Goal: Check status: Check status

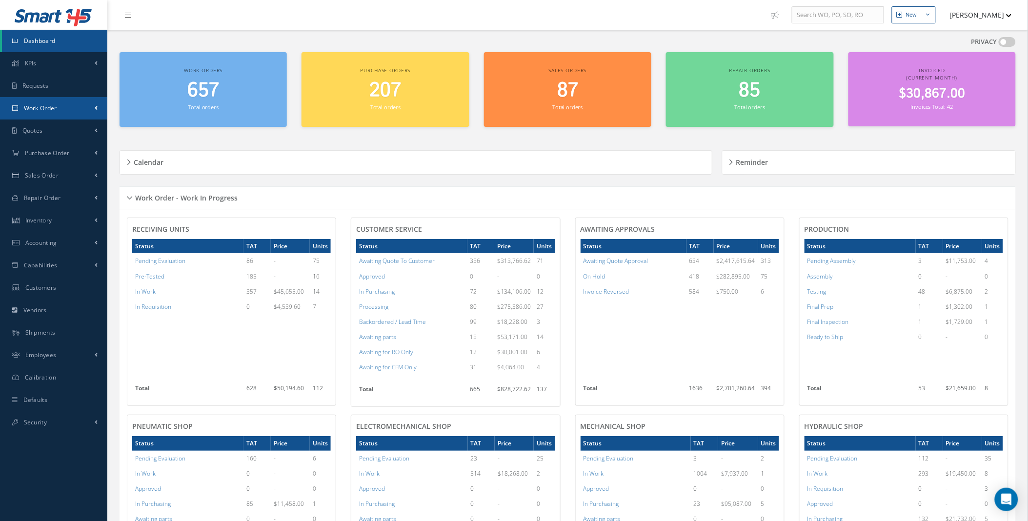
click at [82, 101] on link "Work Order" at bounding box center [53, 108] width 107 height 22
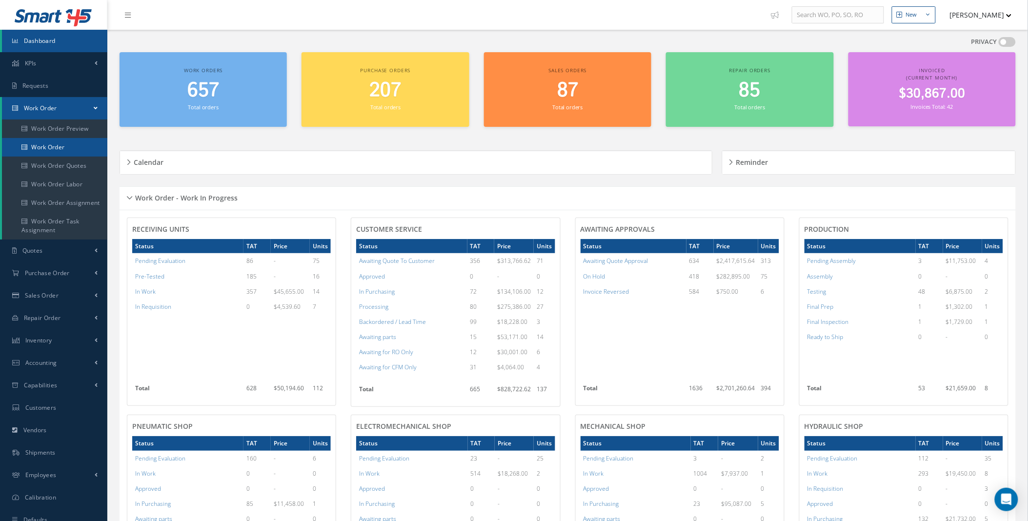
click at [54, 149] on link "Work Order" at bounding box center [54, 147] width 105 height 19
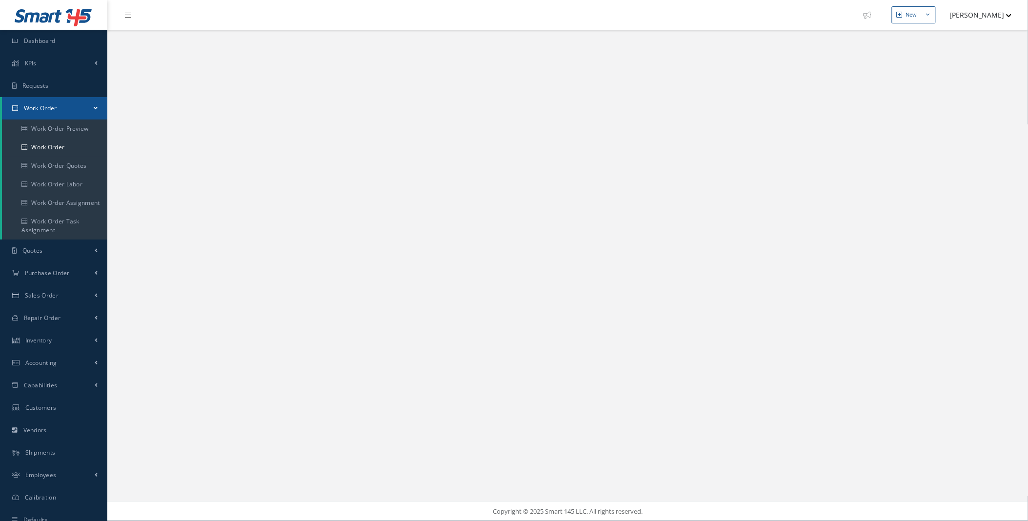
select select "25"
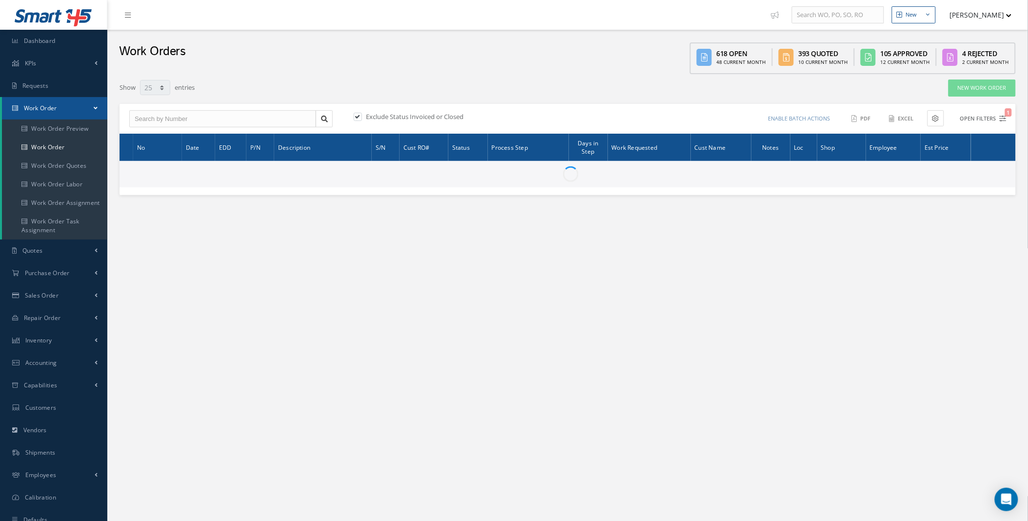
click at [999, 120] on button "Open Filters 1" at bounding box center [979, 119] width 55 height 16
type input "All Work Request"
type input "All Work Performed"
type input "All Status"
type input "WO Part Status"
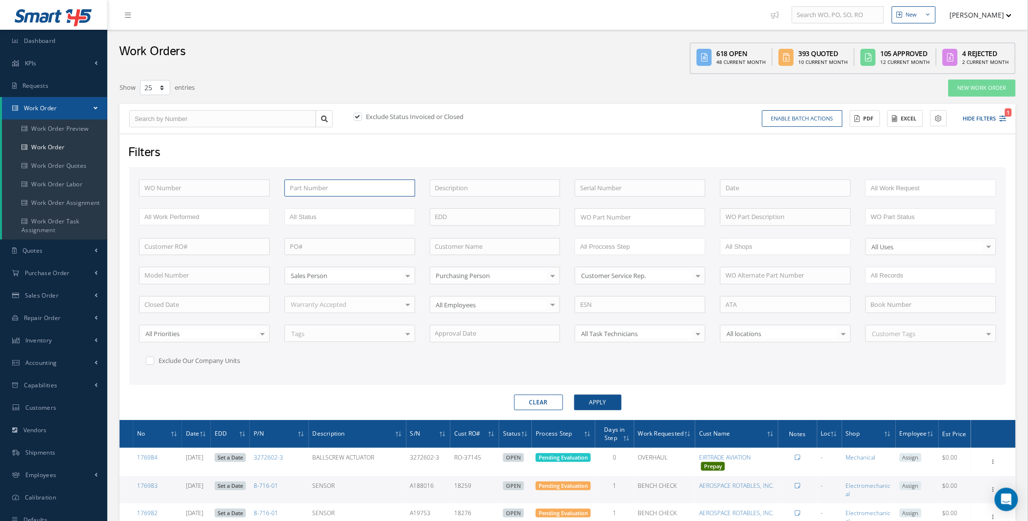
click at [315, 190] on input "text" at bounding box center [350, 189] width 131 height 18
paste input "396608"
type input "396608"
click at [374, 118] on label "Exclude Status Invoiced or Closed" at bounding box center [414, 116] width 100 height 9
click at [360, 118] on input "checkbox" at bounding box center [357, 117] width 6 height 6
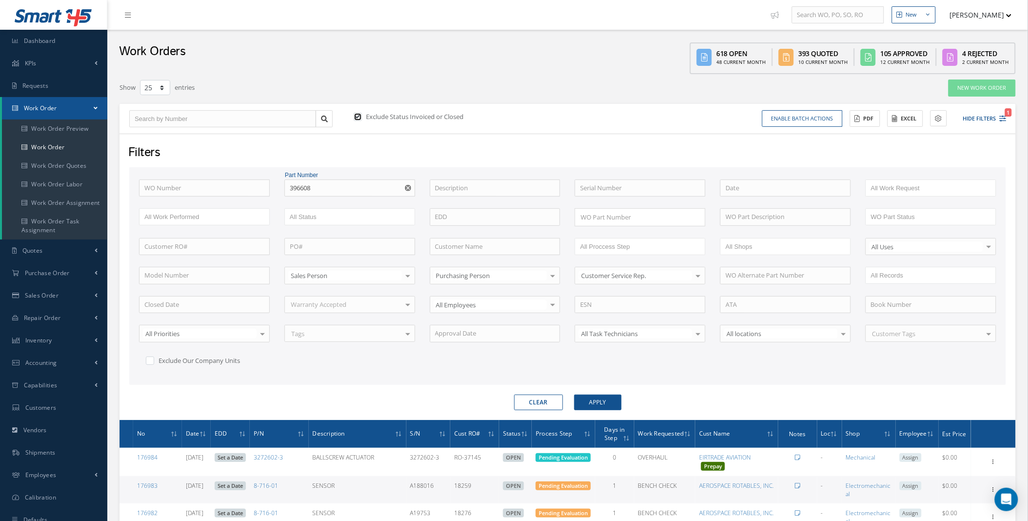
checkbox input "false"
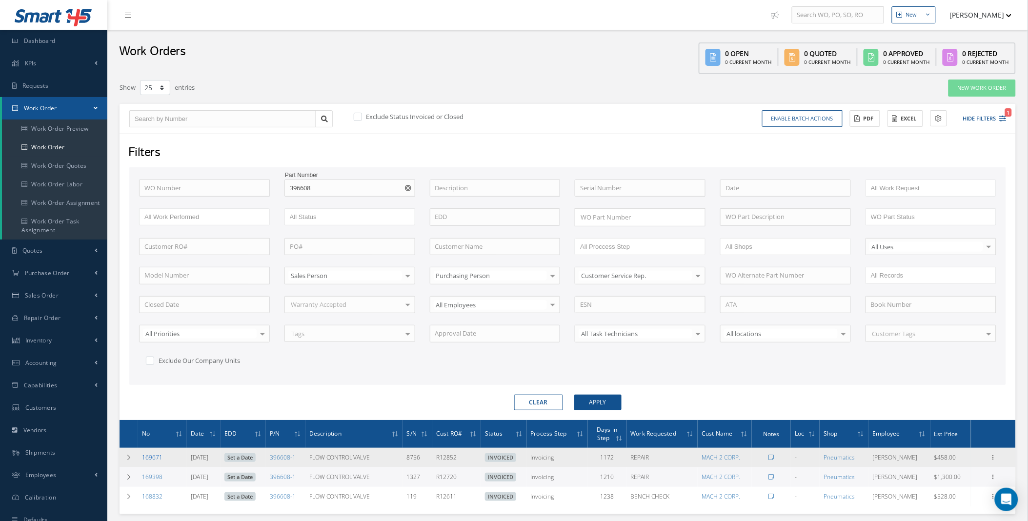
click at [153, 458] on link "169671" at bounding box center [152, 457] width 20 height 8
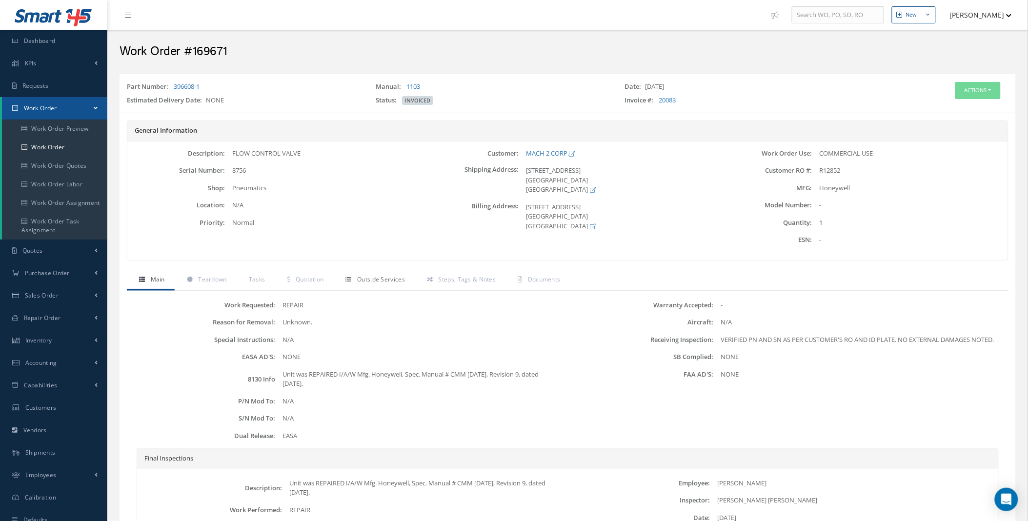
click at [367, 284] on link "Outside Services" at bounding box center [374, 280] width 81 height 20
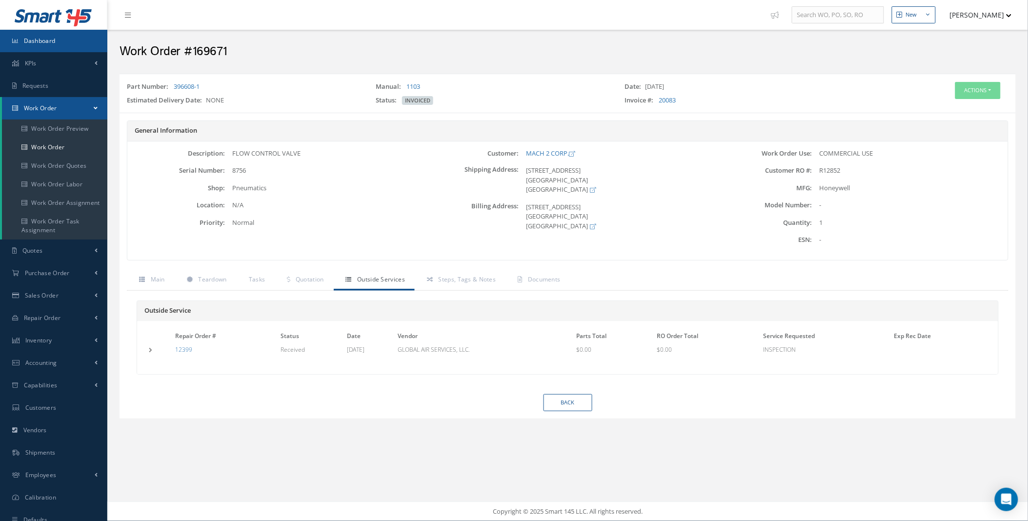
click at [35, 43] on span "Dashboard" at bounding box center [40, 41] width 32 height 8
